Goal: Transaction & Acquisition: Obtain resource

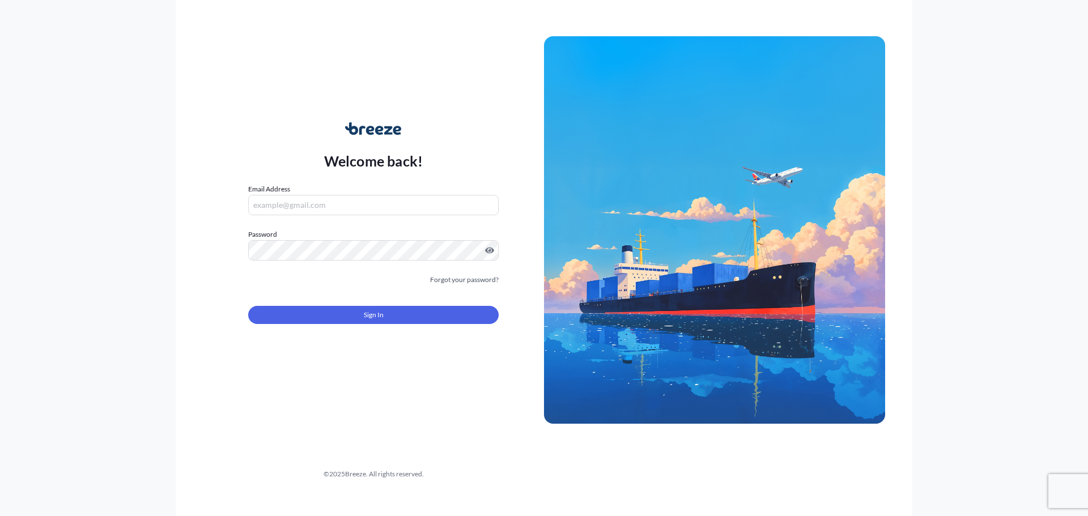
type input "[PERSON_NAME][EMAIL_ADDRESS][DOMAIN_NAME]"
click at [398, 311] on button "Sign In" at bounding box center [373, 315] width 251 height 18
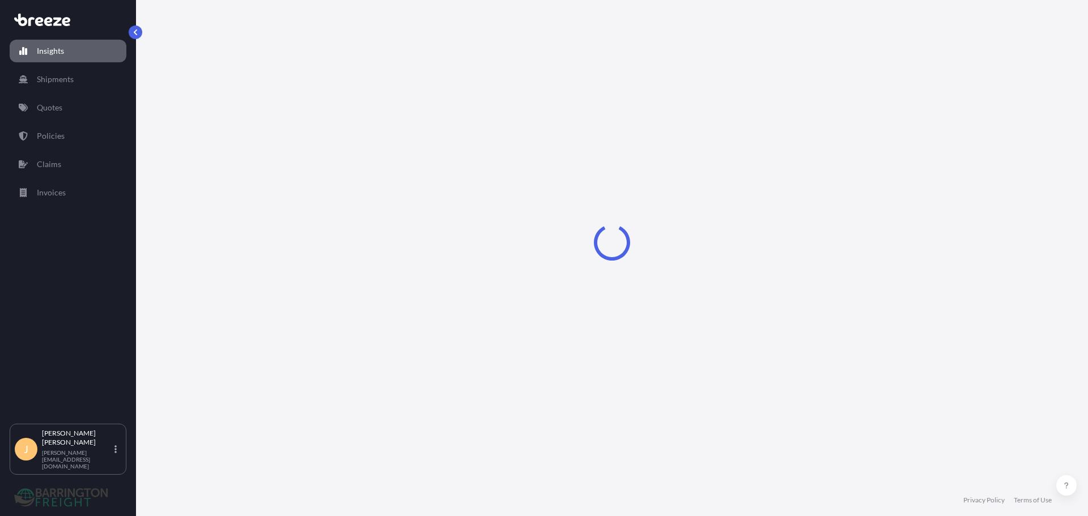
select select "2025"
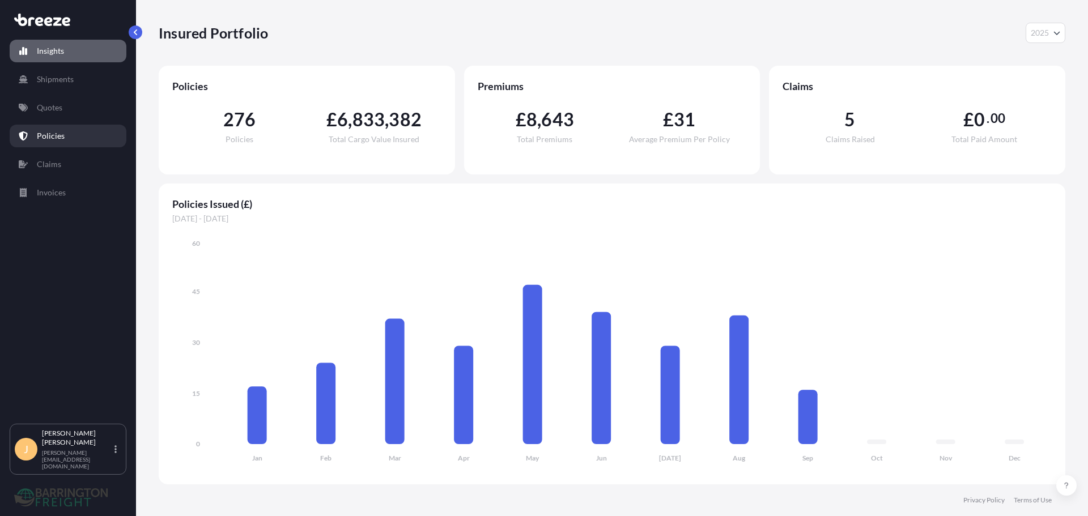
click at [52, 129] on link "Policies" at bounding box center [68, 136] width 117 height 23
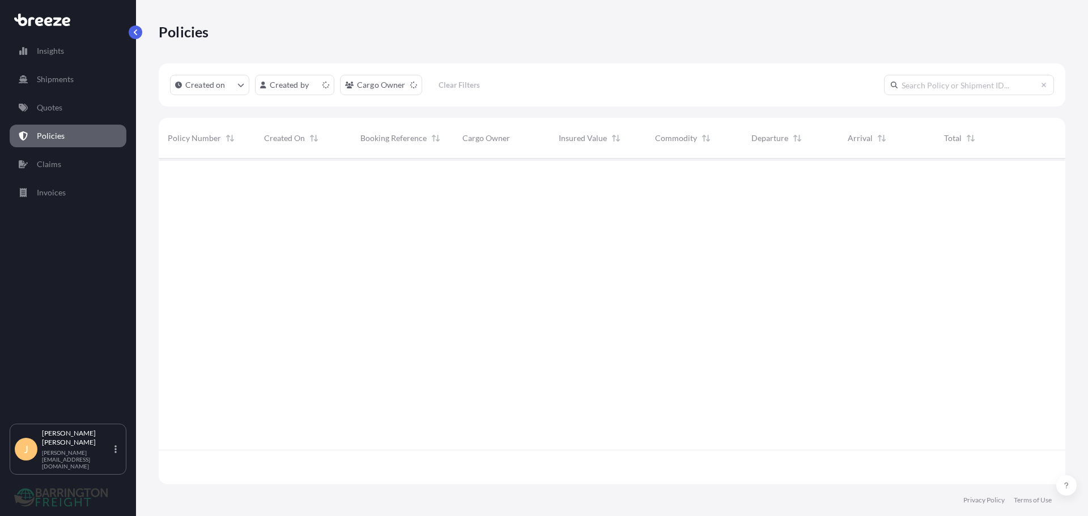
scroll to position [324, 898]
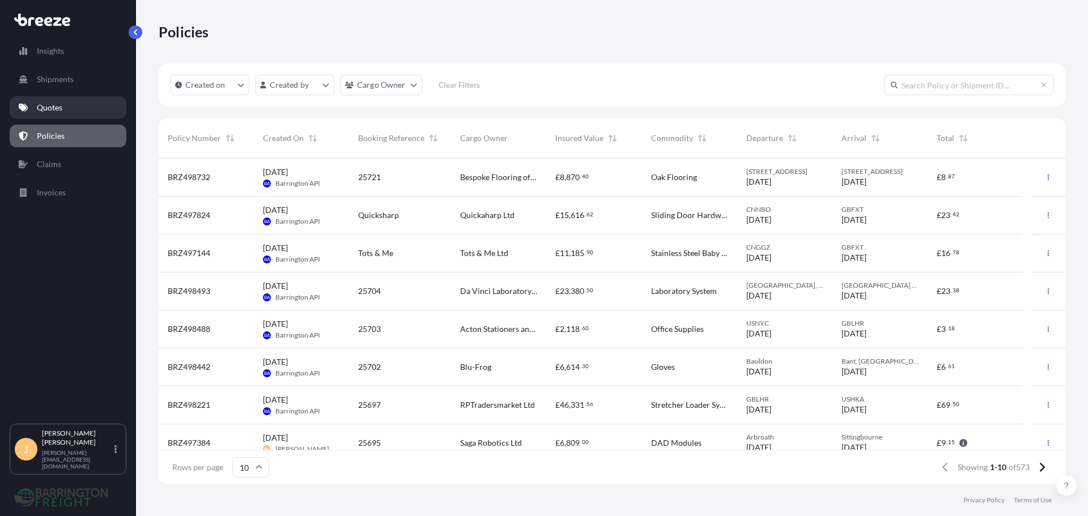
click at [57, 109] on p "Quotes" at bounding box center [50, 107] width 26 height 11
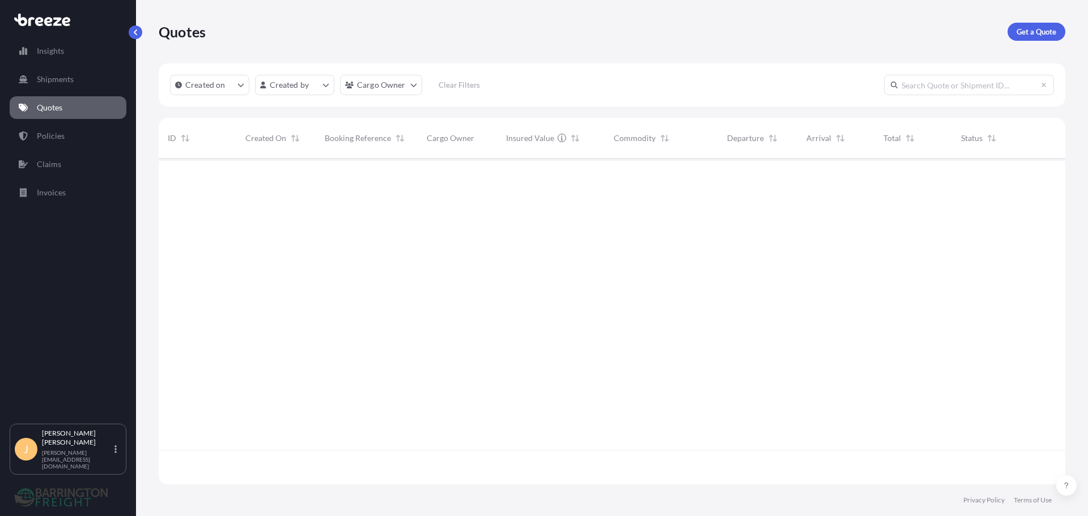
scroll to position [324, 898]
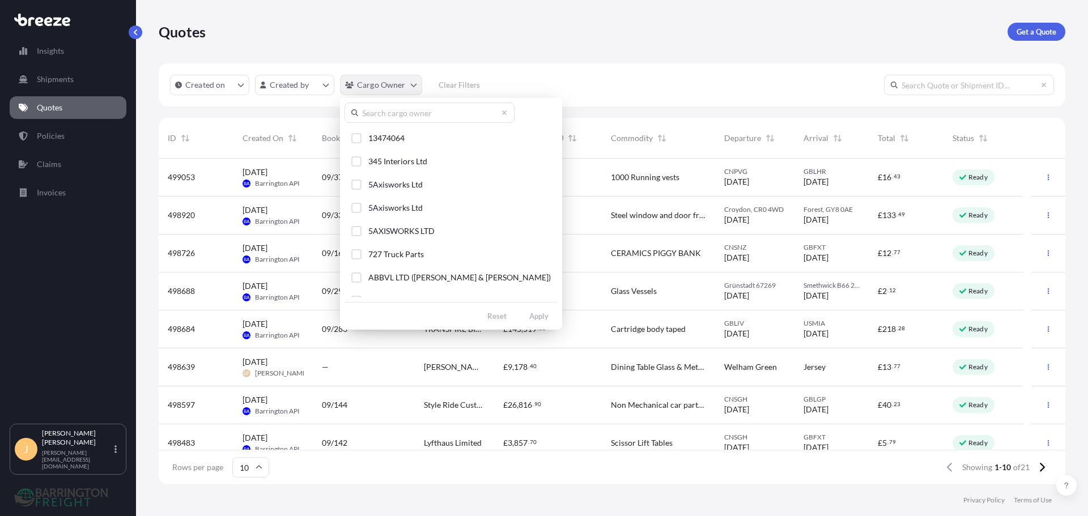
click at [373, 91] on html "Insights Shipments Quotes Policies Claims Invoices J [PERSON_NAME] [PERSON_NAME…" at bounding box center [544, 258] width 1088 height 516
click at [376, 117] on input "text" at bounding box center [430, 113] width 170 height 20
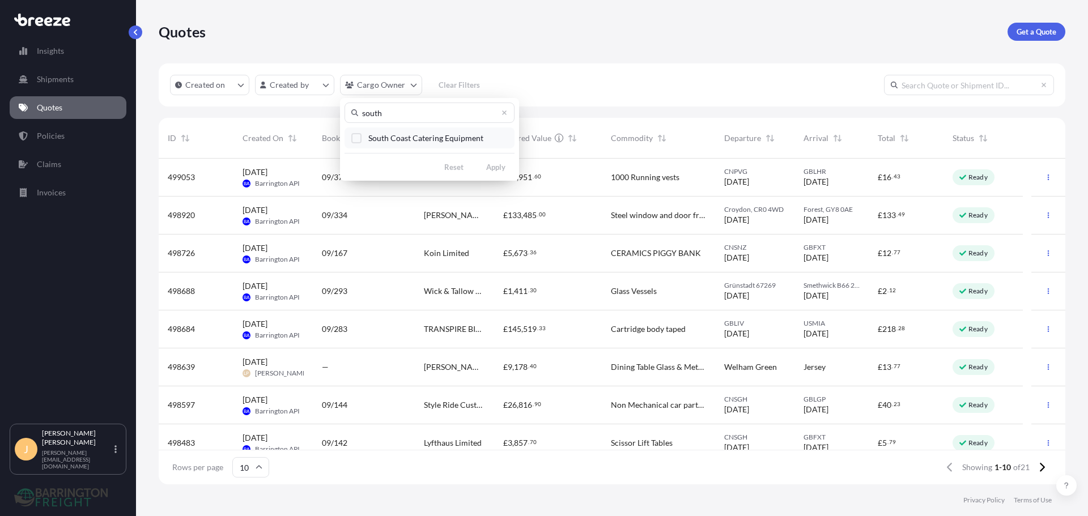
type input "south"
click at [400, 137] on span "South Coast Catering Equipment" at bounding box center [425, 138] width 115 height 11
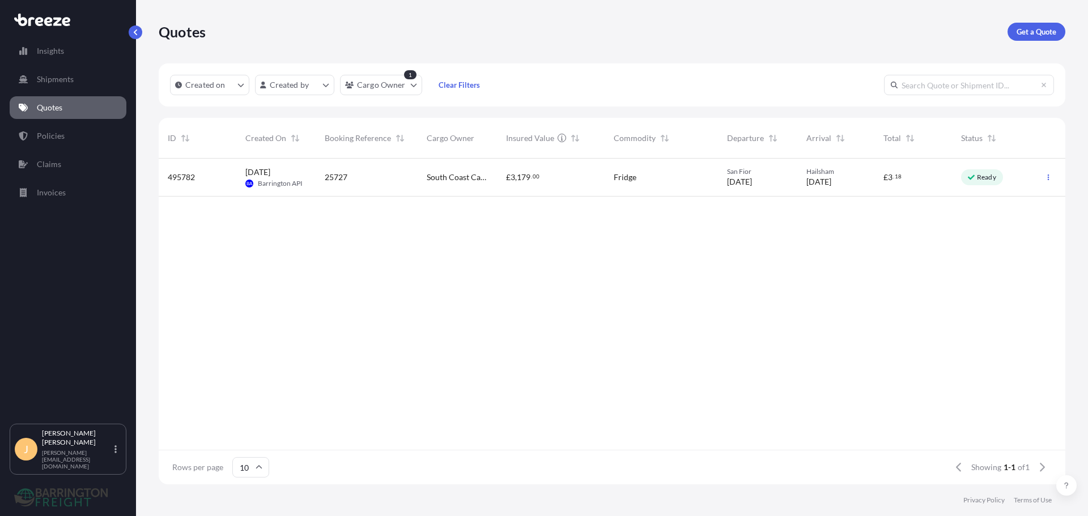
click at [393, 178] on div "25727" at bounding box center [367, 177] width 84 height 11
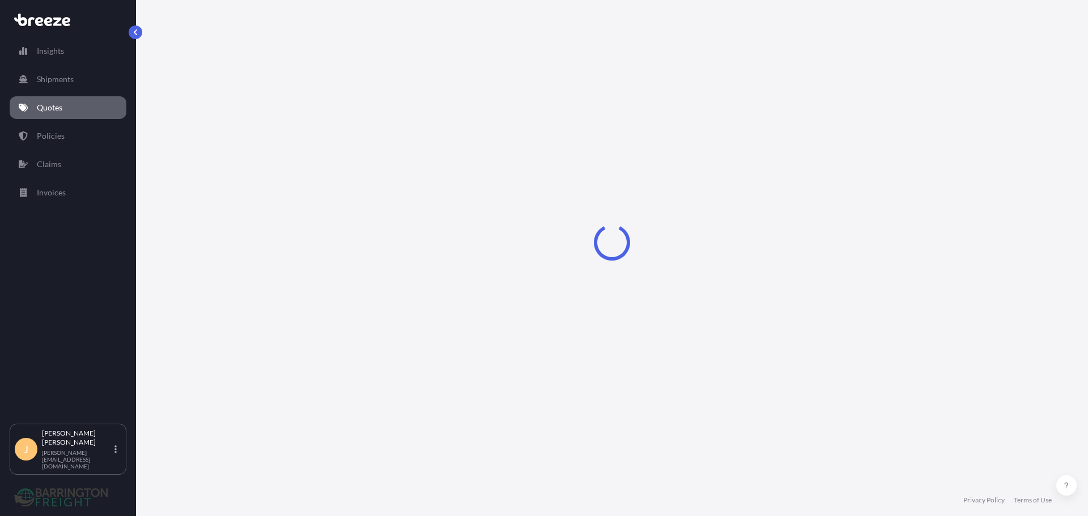
select select "Road"
select select "1"
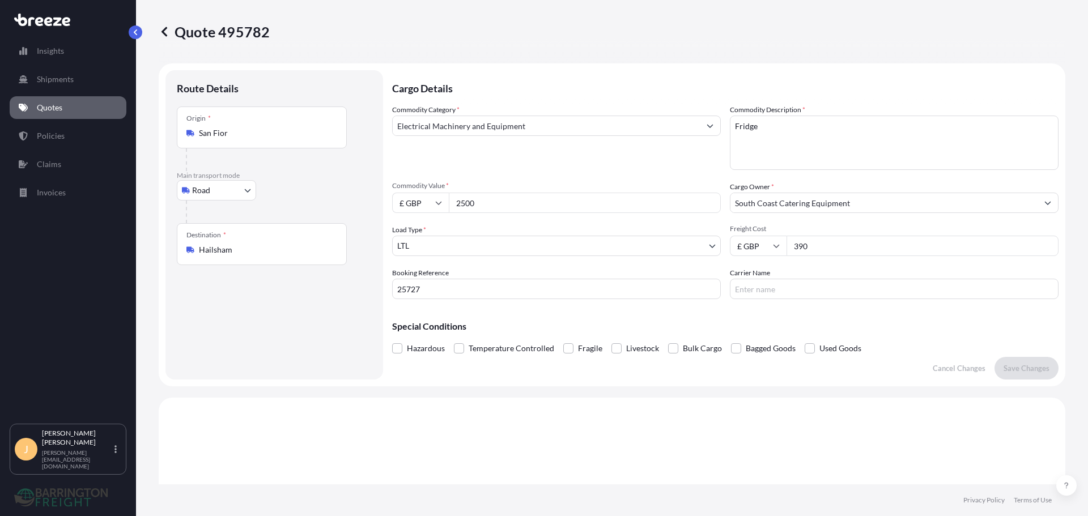
click at [252, 135] on input "San Fior" at bounding box center [266, 133] width 134 height 11
click at [274, 167] on span "[STREET_ADDRESS]" at bounding box center [250, 170] width 71 height 11
type input "[STREET_ADDRESS]"
click at [263, 242] on div "Destination * Hailsham" at bounding box center [262, 249] width 170 height 42
click at [263, 249] on input "Hailsham" at bounding box center [266, 254] width 134 height 11
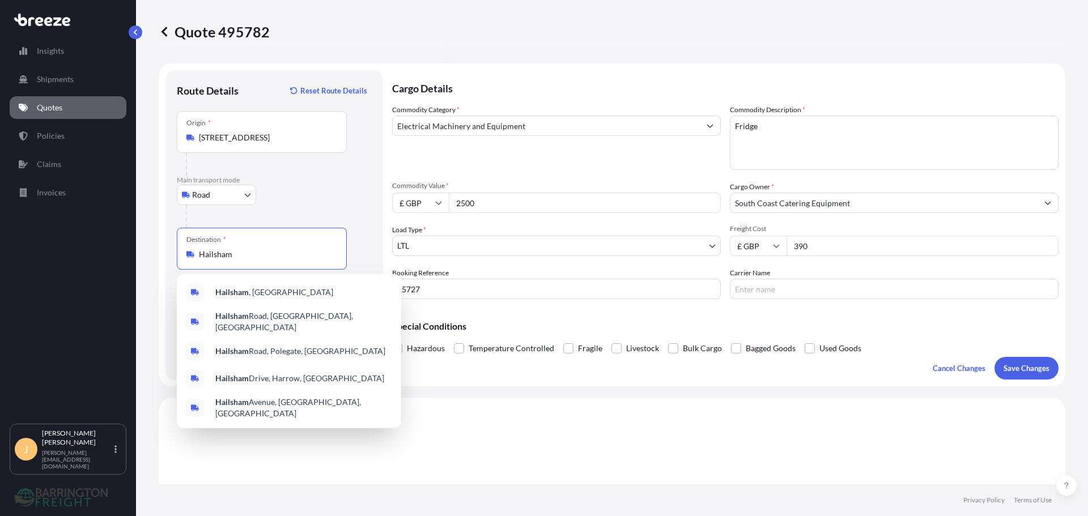
click at [264, 251] on input "Hailsham" at bounding box center [266, 254] width 134 height 11
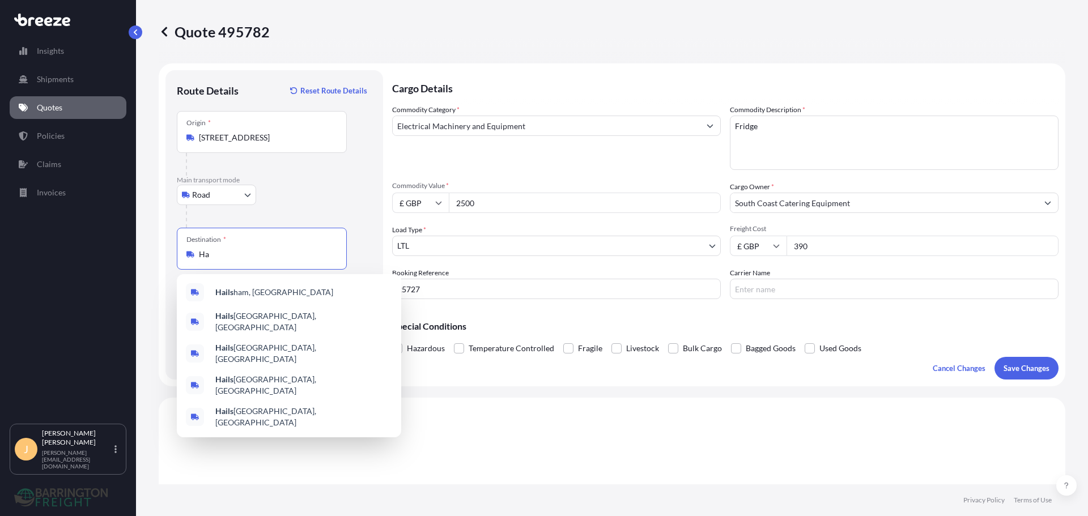
type input "H"
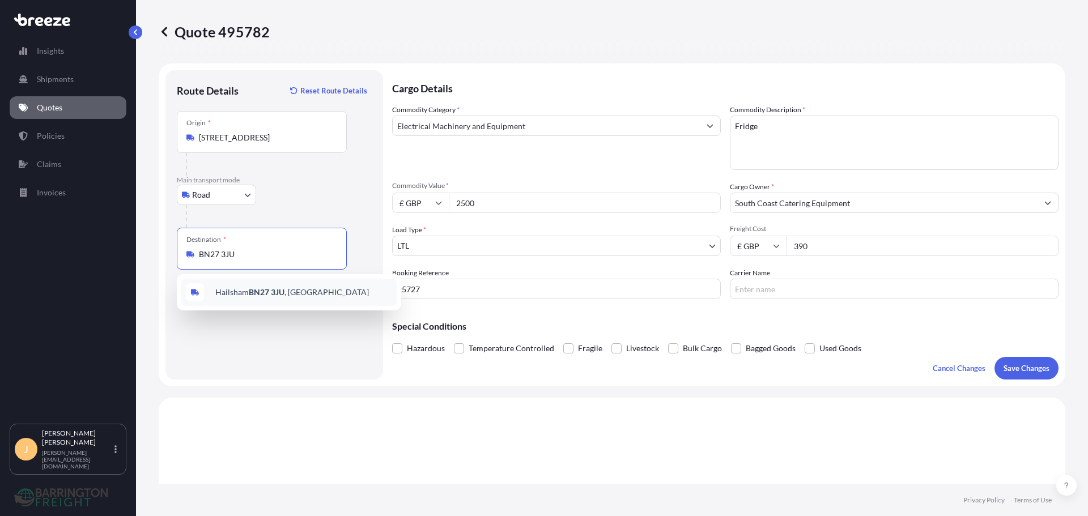
click at [264, 288] on span "[STREET_ADDRESS]" at bounding box center [292, 292] width 154 height 11
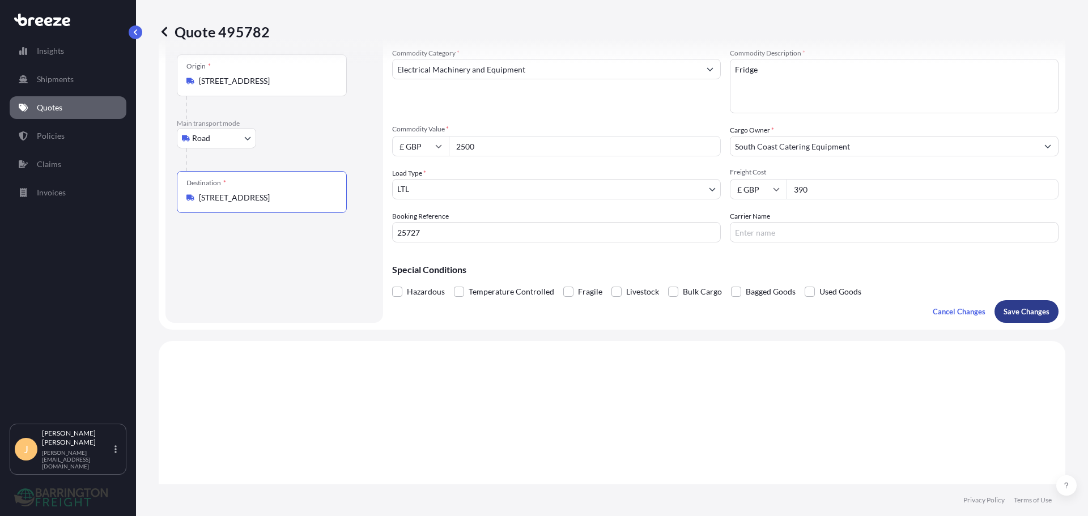
type input "[STREET_ADDRESS]"
click at [1009, 309] on p "Save Changes" at bounding box center [1027, 311] width 46 height 11
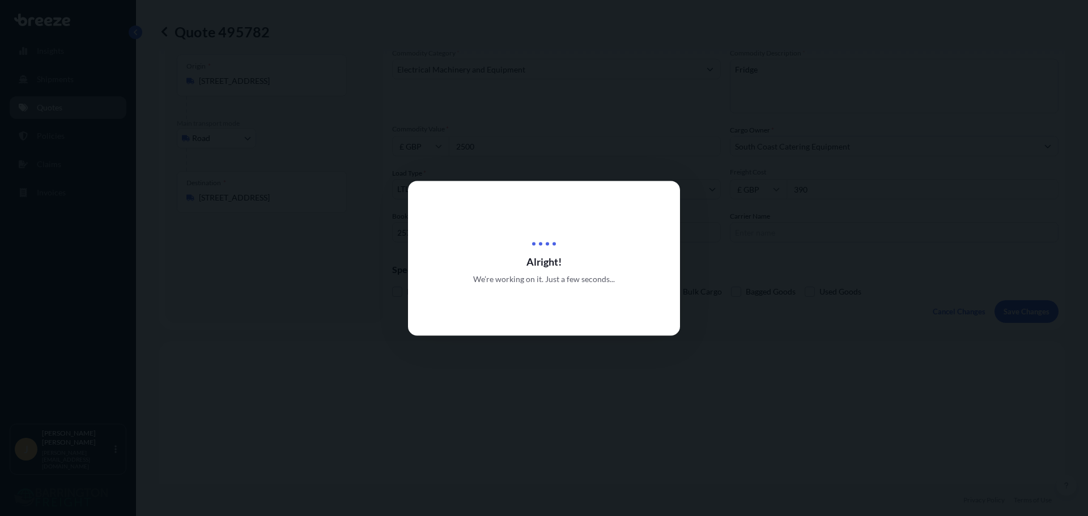
type input "Units 4-5 Apex ParkDiplocks WayHailshamEast SussexBN27 3JU"
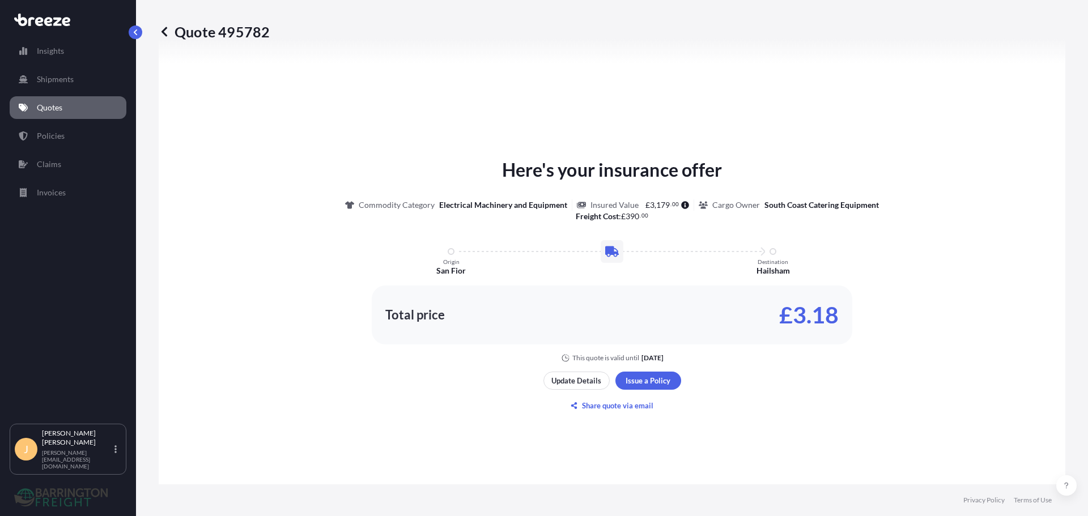
select select "Road"
select select "1"
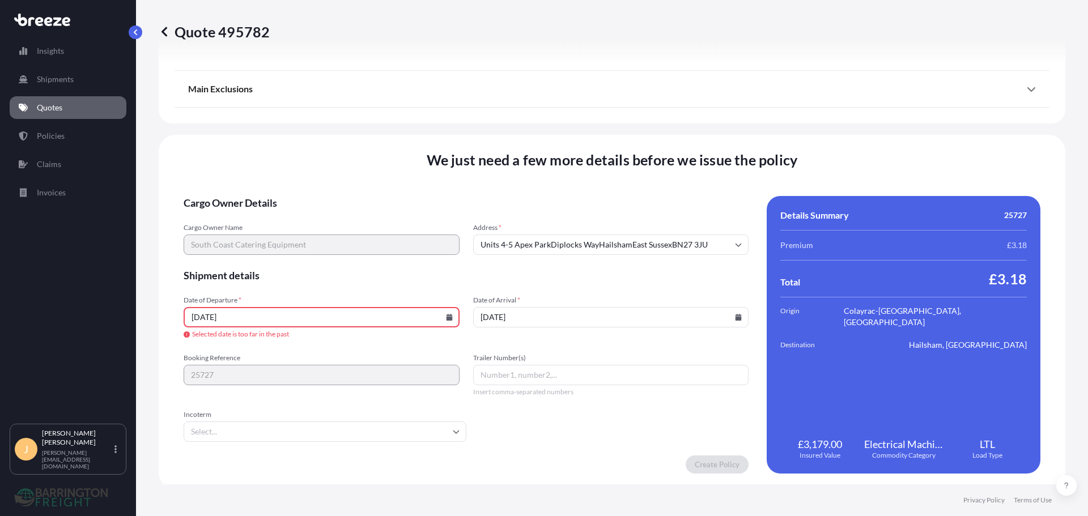
scroll to position [1308, 0]
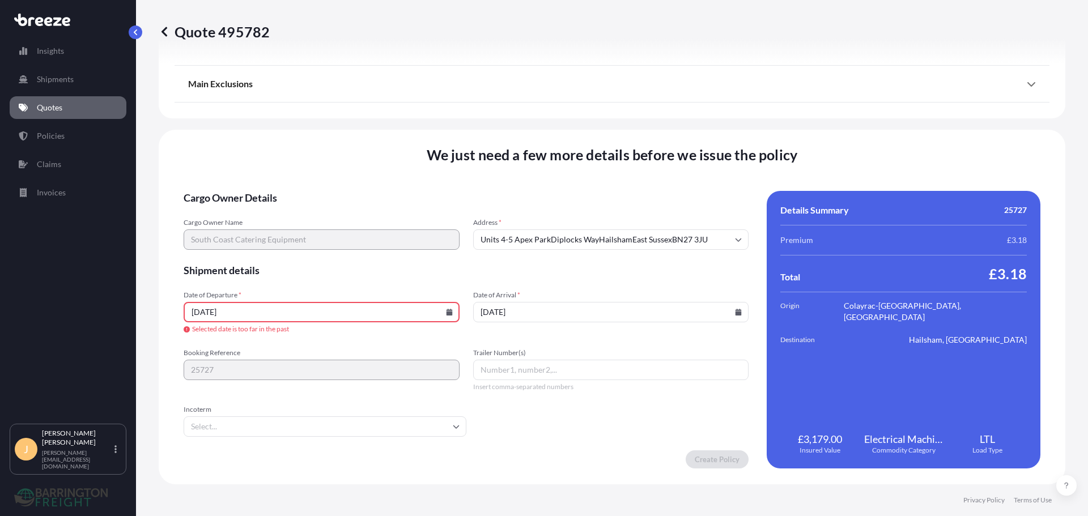
click at [447, 312] on icon at bounding box center [449, 312] width 6 height 7
click at [394, 124] on button at bounding box center [397, 121] width 18 height 18
click at [320, 172] on button "4" at bounding box center [320, 168] width 18 height 18
type input "Units 4-5 Apex ParkDiplocks WayHailshamEast SussexBN27 3JU"
type input "[DATE]"
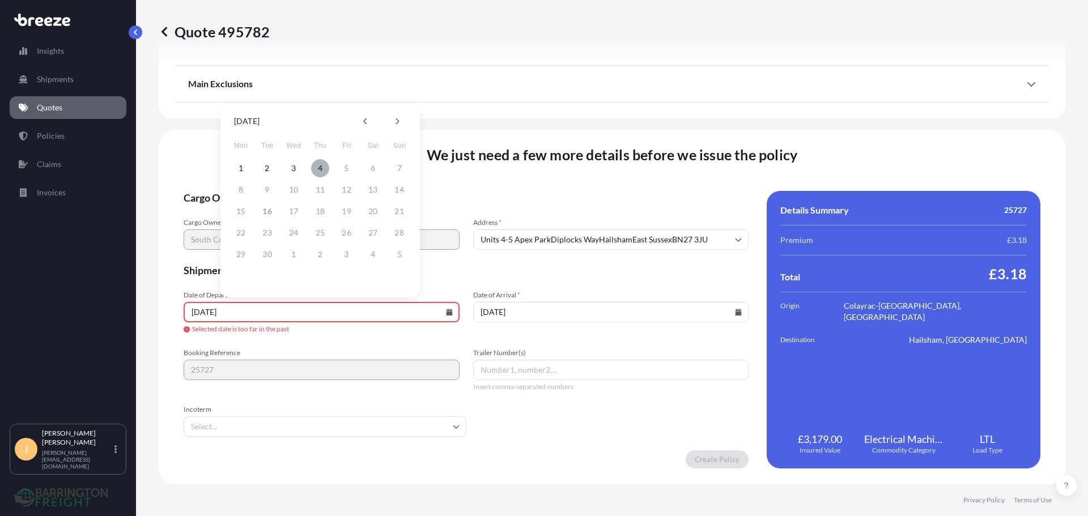
scroll to position [1283, 0]
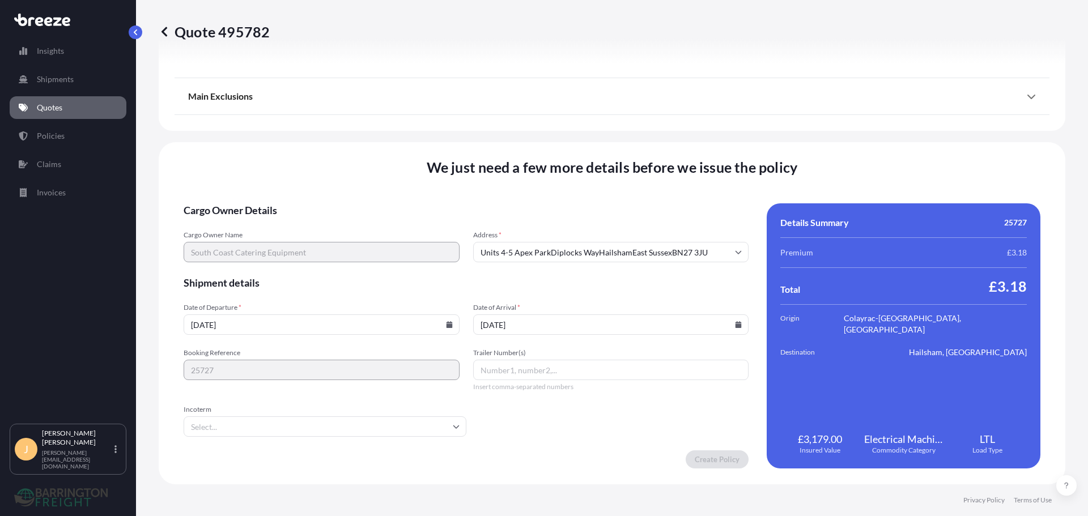
click at [442, 322] on input "[DATE]" at bounding box center [322, 325] width 276 height 20
click at [446, 325] on icon at bounding box center [449, 324] width 6 height 7
click at [735, 328] on input "[DATE]" at bounding box center [611, 325] width 276 height 20
click at [736, 328] on icon at bounding box center [739, 324] width 6 height 7
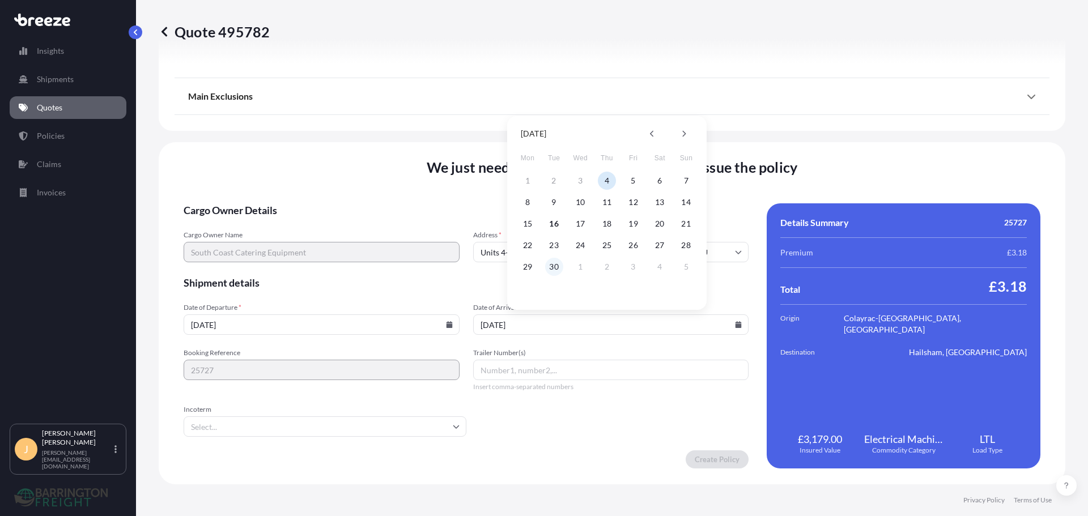
click at [551, 268] on button "30" at bounding box center [554, 267] width 18 height 18
type input "Units 4-5 Apex ParkDiplocks WayHailshamEast SussexBN27 3JU"
type input "[DATE]"
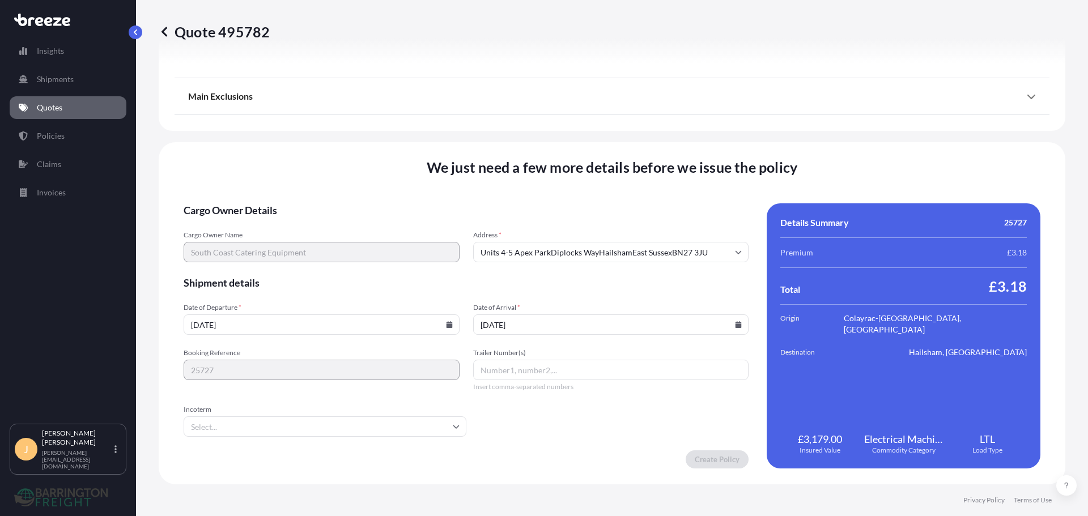
click at [446, 328] on div "[DATE]" at bounding box center [322, 325] width 276 height 20
click at [455, 331] on input "[DATE]" at bounding box center [322, 325] width 276 height 20
click at [448, 327] on icon at bounding box center [449, 324] width 6 height 7
click at [319, 226] on button "18" at bounding box center [320, 224] width 18 height 18
type input "Units 4-5 Apex ParkDiplocks WayHailshamEast SussexBN27 3JU"
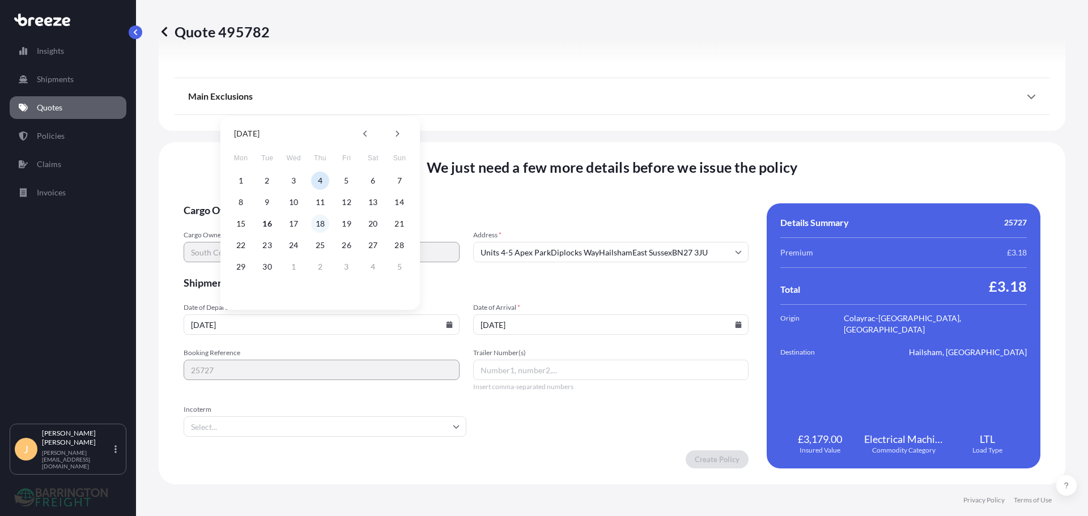
type input "[DATE]"
click at [546, 255] on input "Units 4-5 Apex ParkDiplocks WayHailshamEast SussexBN27 3JU" at bounding box center [611, 252] width 276 height 20
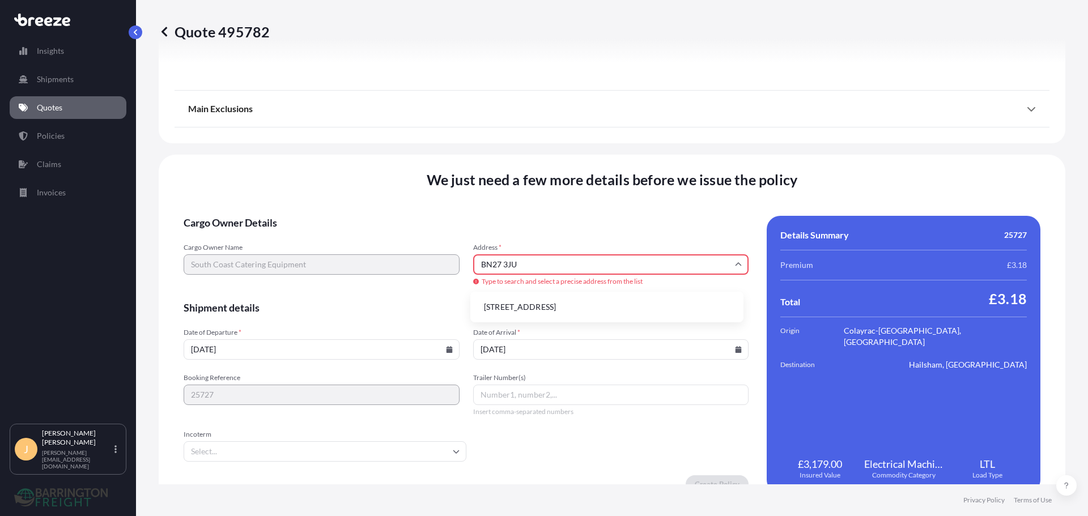
click at [572, 304] on li "[STREET_ADDRESS]" at bounding box center [607, 307] width 264 height 22
type input "[STREET_ADDRESS]"
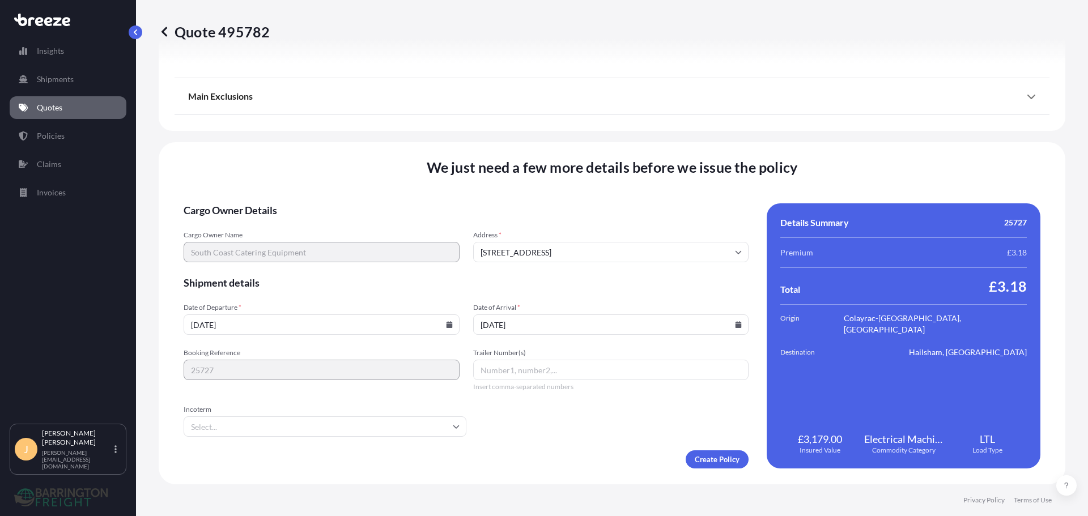
click at [547, 210] on span "Cargo Owner Details" at bounding box center [466, 210] width 565 height 14
click at [323, 429] on input "Incoterm" at bounding box center [325, 427] width 283 height 20
type input "exw"
click at [243, 458] on li "EXW" at bounding box center [323, 457] width 271 height 22
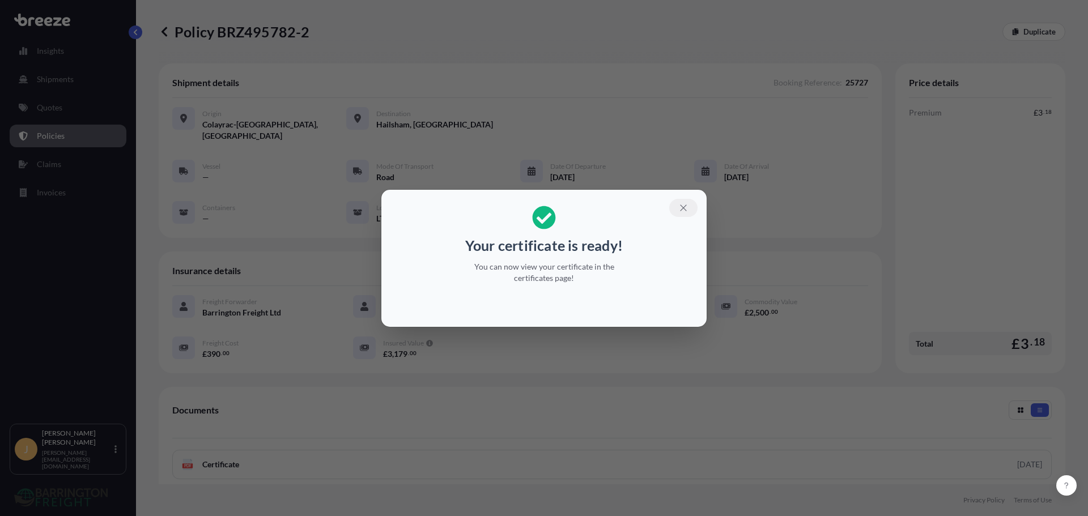
click at [677, 209] on button "button" at bounding box center [683, 208] width 28 height 18
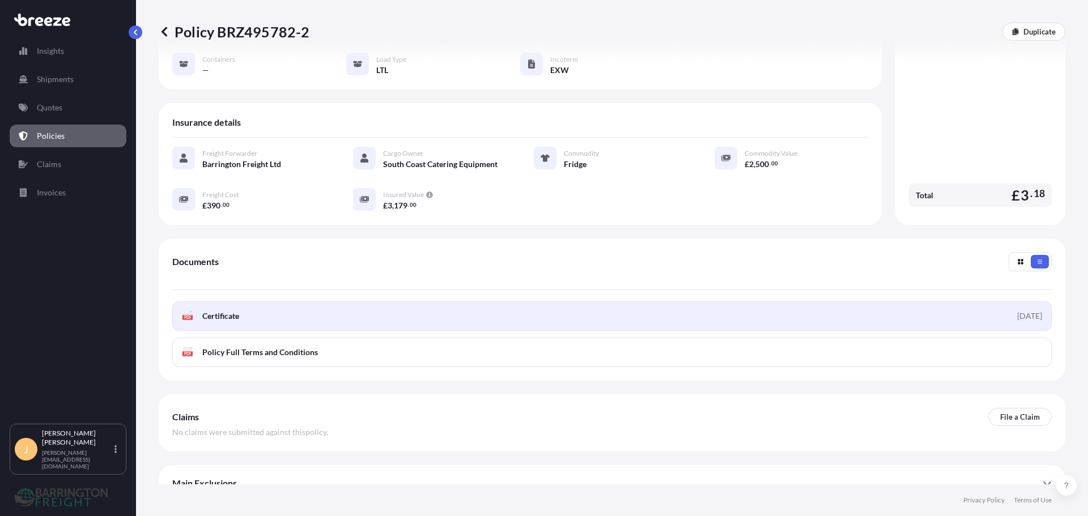
scroll to position [154, 0]
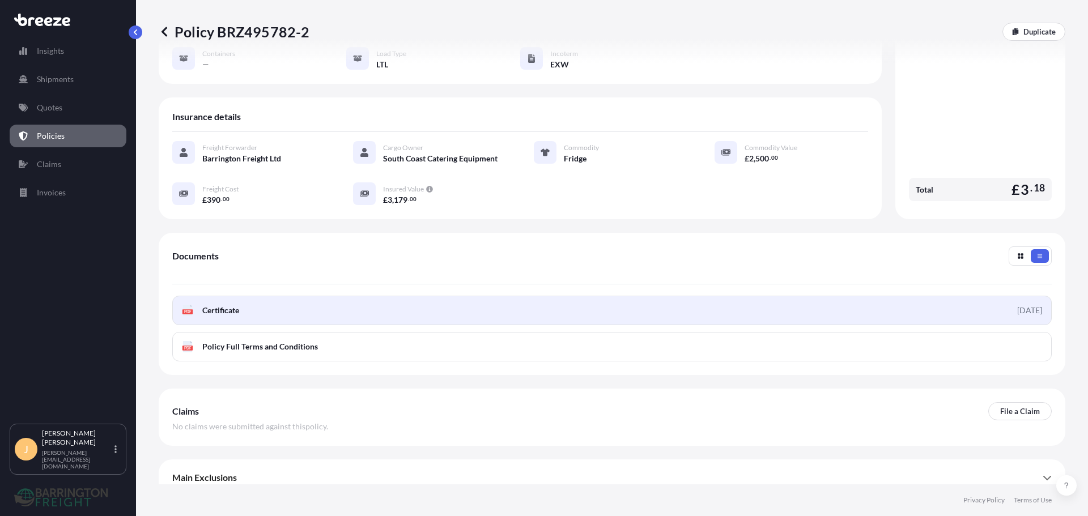
click at [330, 296] on link "PDF Certificate [DATE]" at bounding box center [612, 310] width 880 height 29
